Goal: Transaction & Acquisition: Download file/media

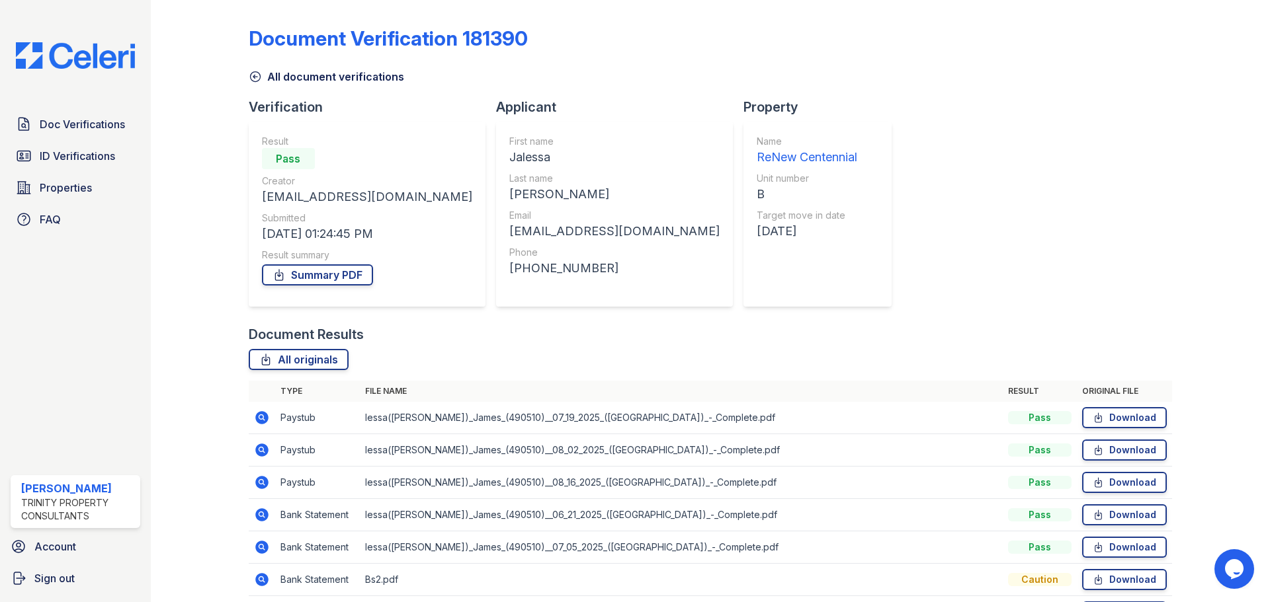
click at [249, 73] on icon at bounding box center [255, 76] width 13 height 13
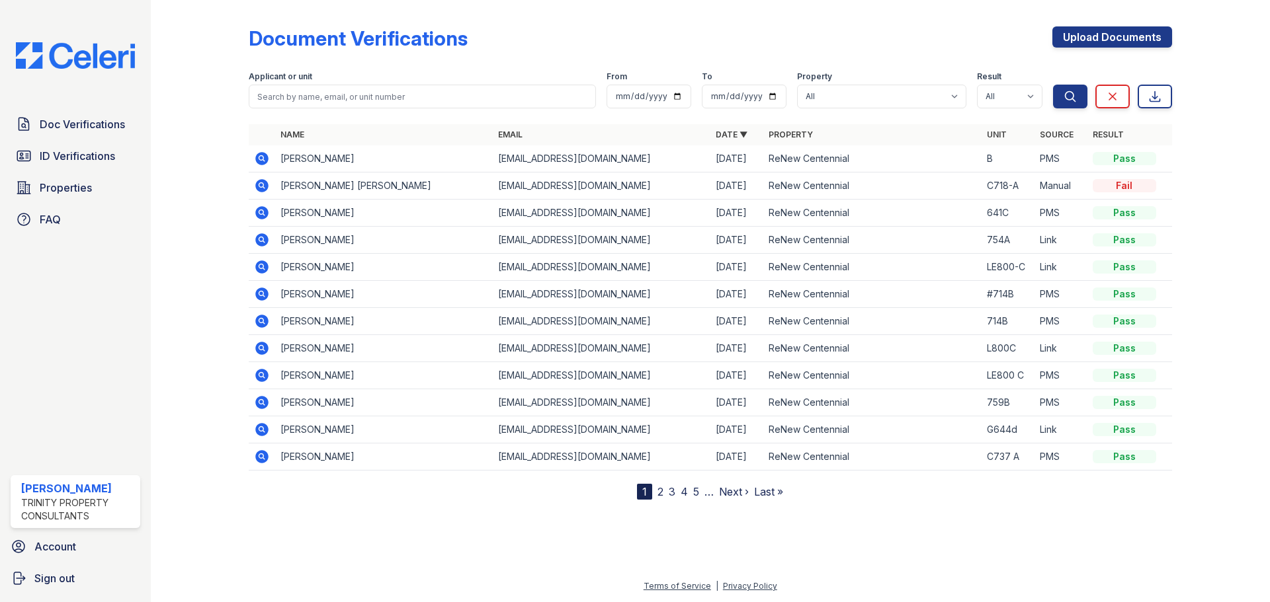
click at [661, 491] on link "2" at bounding box center [660, 491] width 6 height 13
click at [669, 490] on link "1" at bounding box center [667, 491] width 5 height 13
click at [257, 157] on icon at bounding box center [261, 158] width 13 height 13
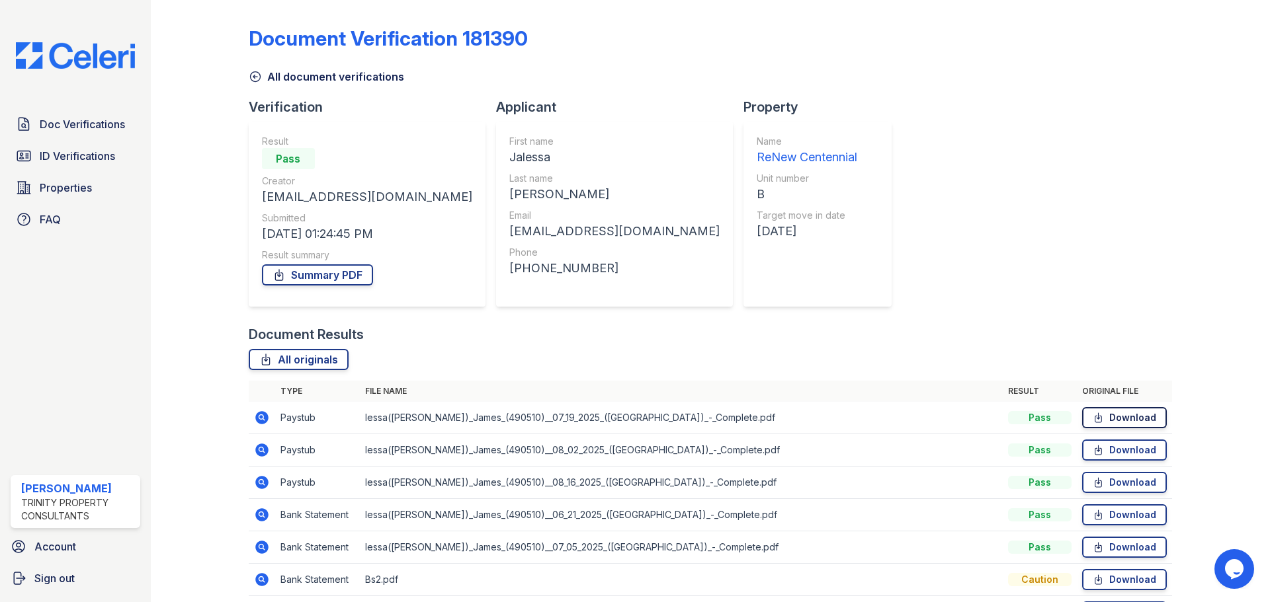
click at [1111, 418] on link "Download" at bounding box center [1124, 417] width 85 height 21
click at [1112, 458] on link "Download" at bounding box center [1124, 450] width 85 height 21
click at [1112, 483] on link "Download" at bounding box center [1124, 482] width 85 height 21
